Goal: Task Accomplishment & Management: Complete application form

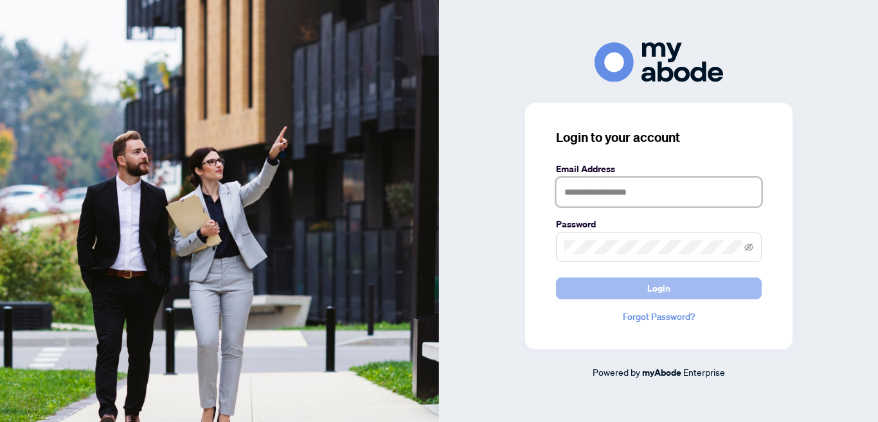
type input "**********"
click at [657, 284] on span "Login" at bounding box center [659, 288] width 23 height 21
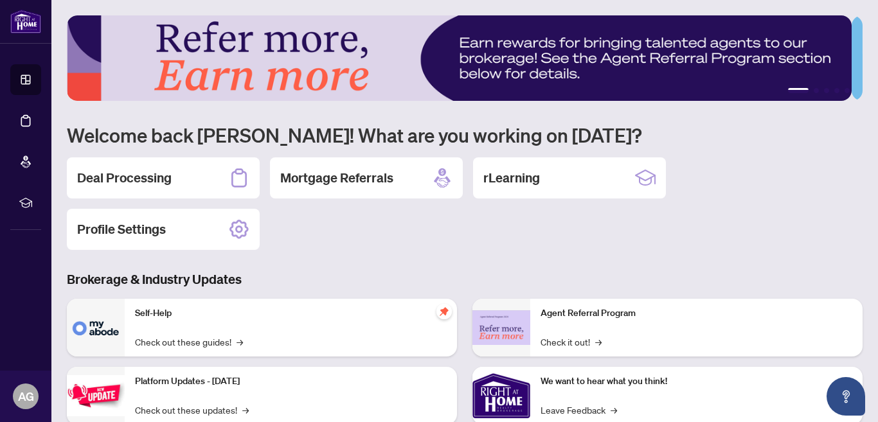
click at [134, 173] on h2 "Deal Processing" at bounding box center [124, 178] width 95 height 18
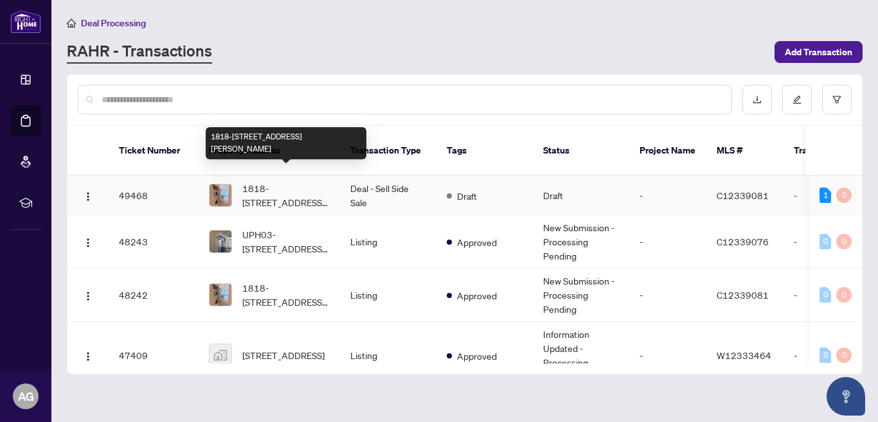
click at [271, 181] on span "1818-[STREET_ADDRESS][PERSON_NAME]" at bounding box center [285, 195] width 87 height 28
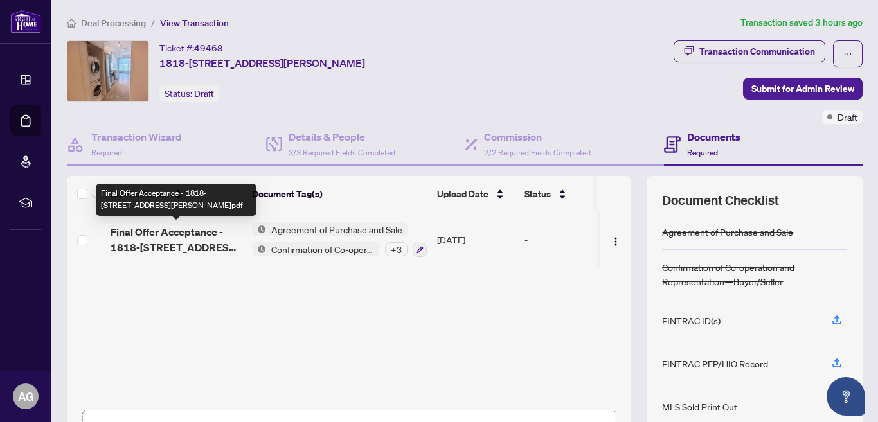
click at [192, 232] on span "Final Offer Acceptance - 1818-[STREET_ADDRESS][PERSON_NAME]pdf" at bounding box center [176, 239] width 131 height 31
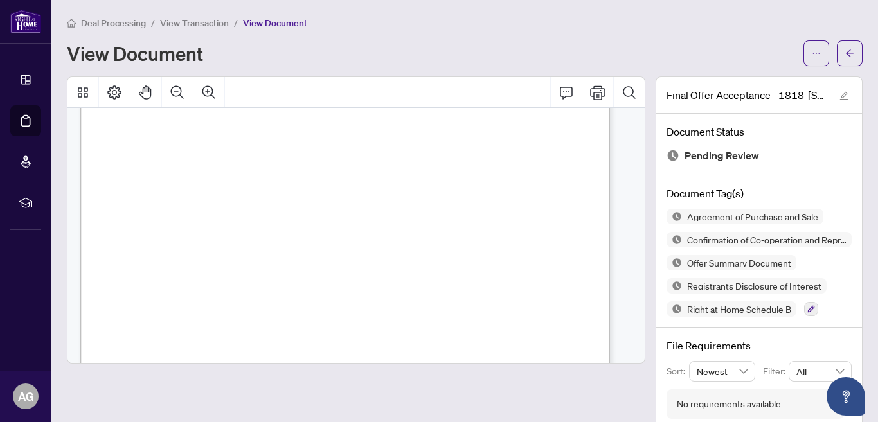
scroll to position [1222, 0]
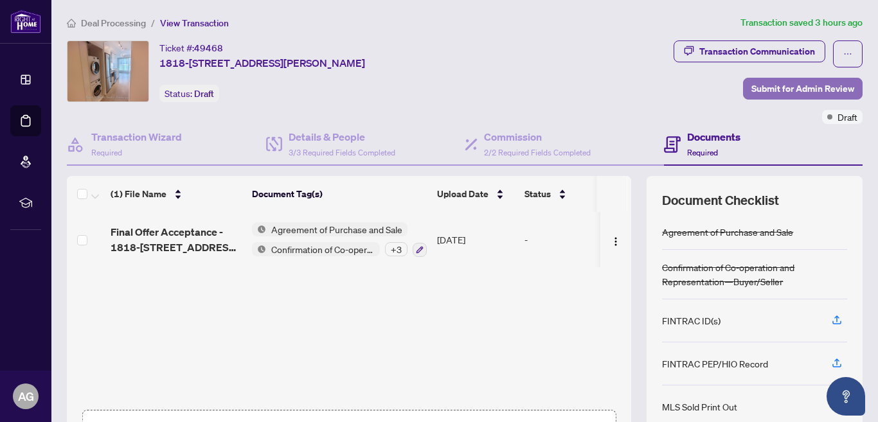
click at [780, 84] on span "Submit for Admin Review" at bounding box center [803, 88] width 103 height 21
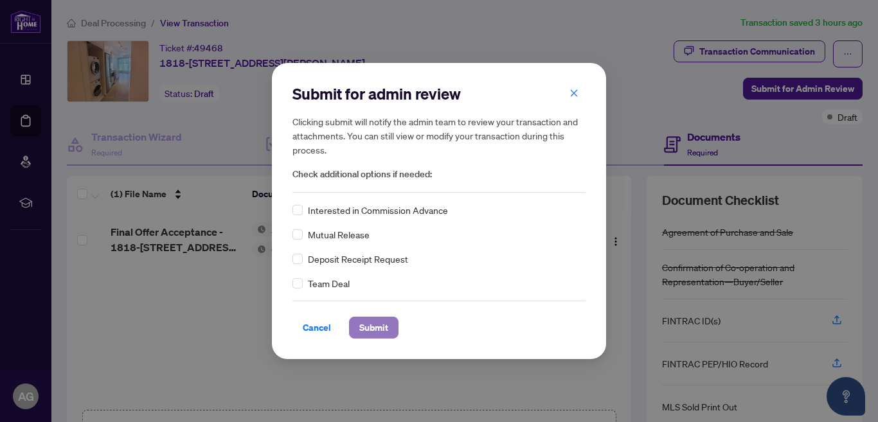
click at [371, 326] on span "Submit" at bounding box center [373, 328] width 29 height 21
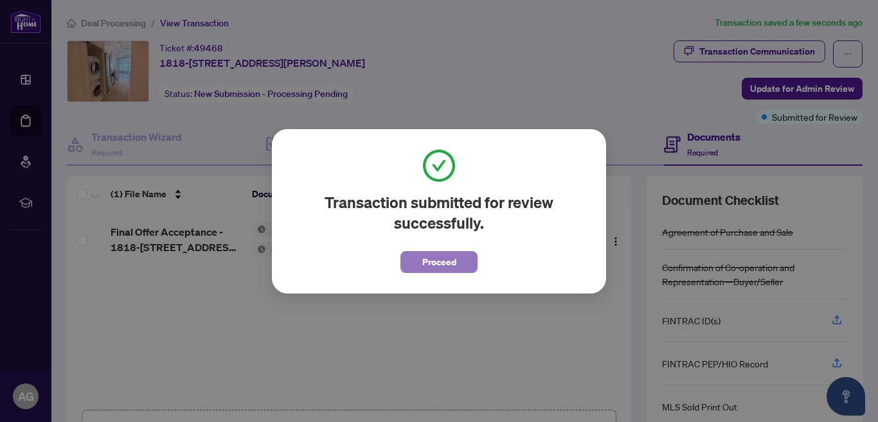
click at [436, 258] on span "Proceed" at bounding box center [439, 262] width 34 height 21
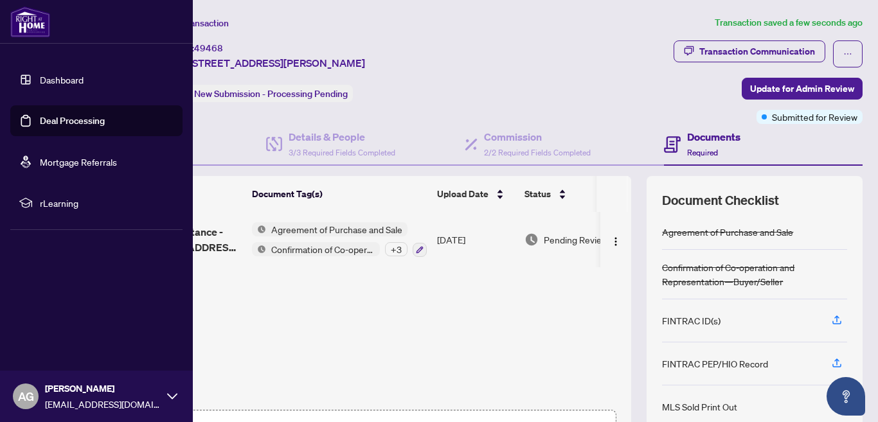
click at [62, 120] on link "Deal Processing" at bounding box center [72, 121] width 65 height 12
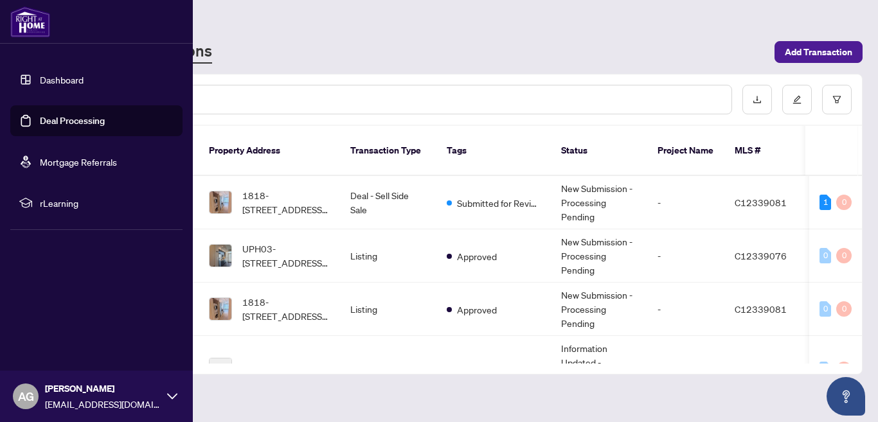
click at [60, 78] on link "Dashboard" at bounding box center [62, 80] width 44 height 12
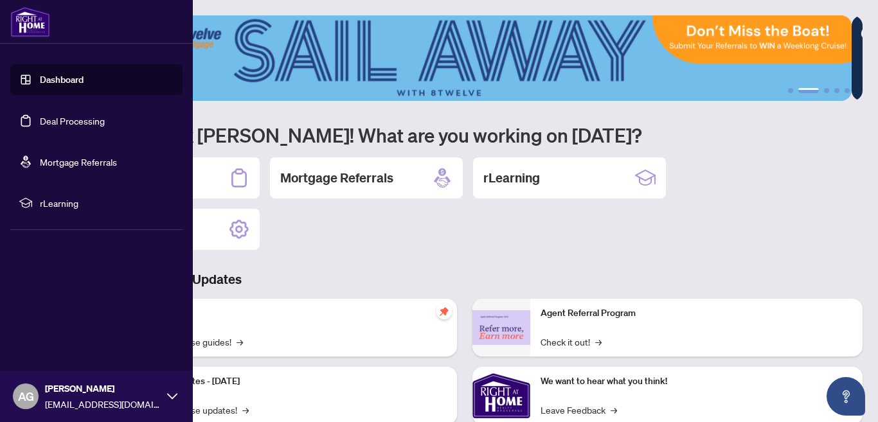
click at [168, 395] on icon at bounding box center [172, 397] width 10 height 6
drag, startPoint x: 53, startPoint y: 313, endPoint x: 62, endPoint y: 314, distance: 9.7
click at [53, 313] on span "Logout" at bounding box center [51, 320] width 29 height 21
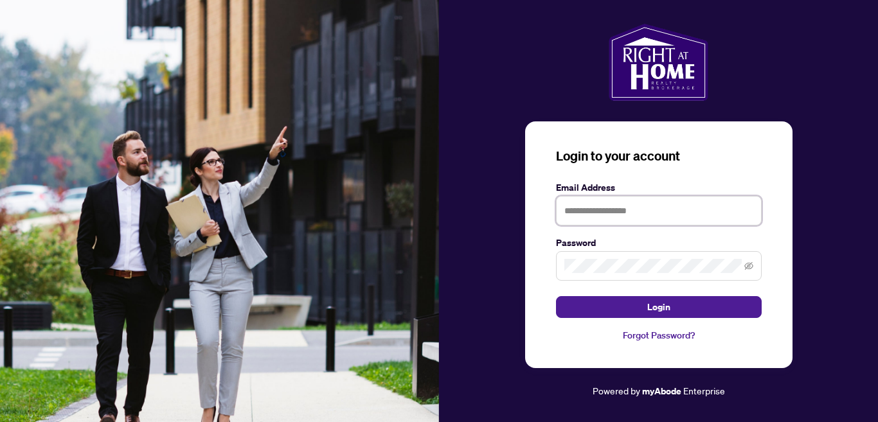
type input "**********"
